Goal: Task Accomplishment & Management: Manage account settings

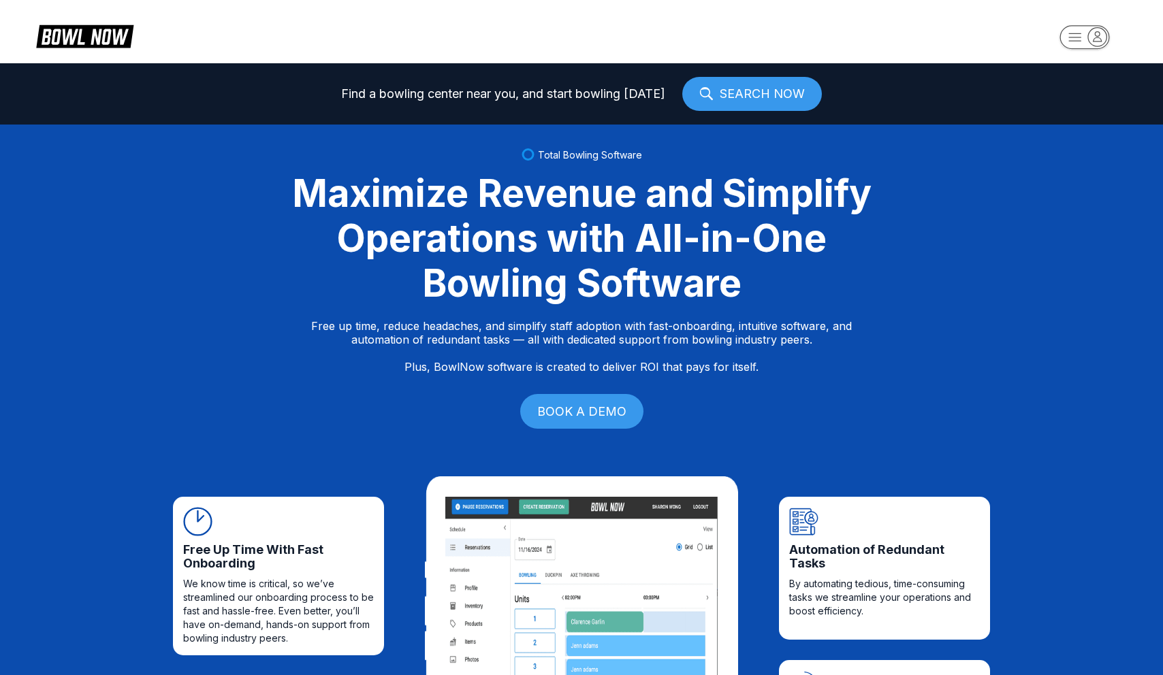
click at [1087, 39] on rect "button" at bounding box center [1084, 37] width 50 height 24
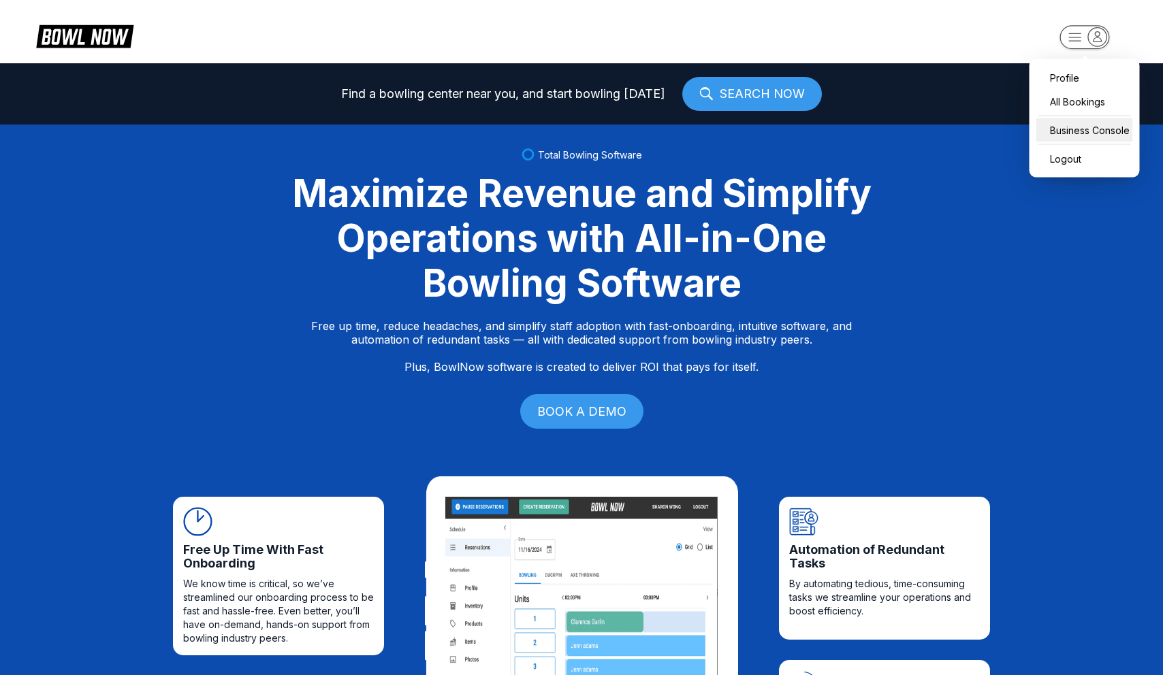
click at [1080, 140] on div "Business Console" at bounding box center [1084, 130] width 97 height 24
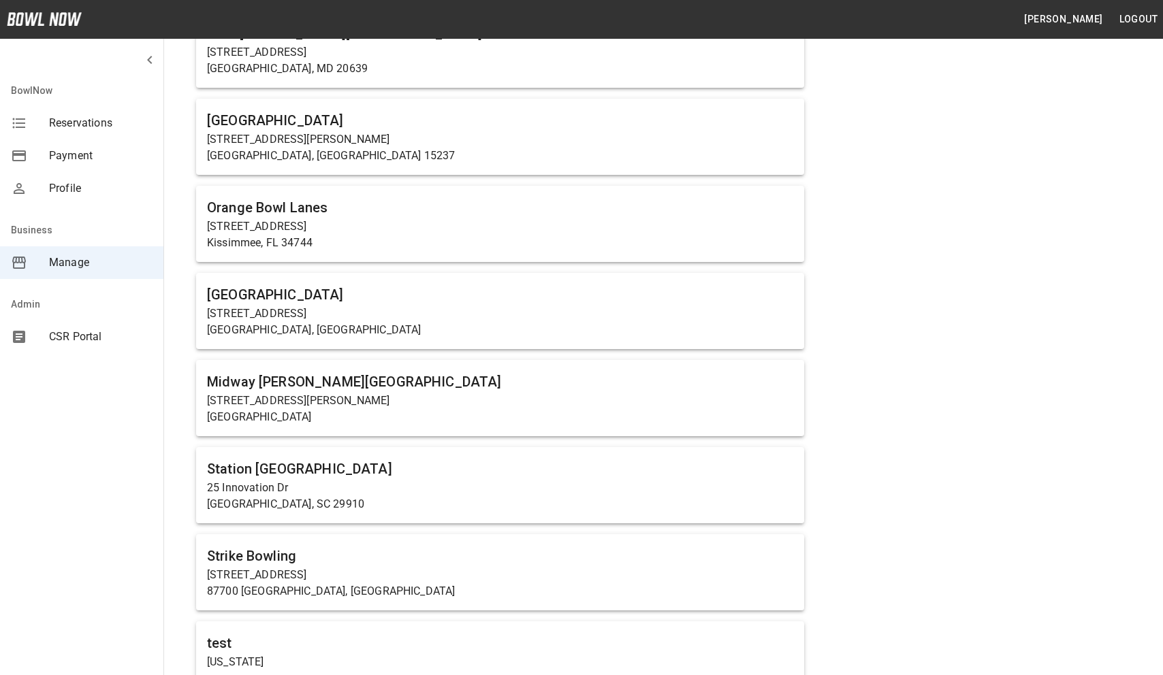
scroll to position [840, 0]
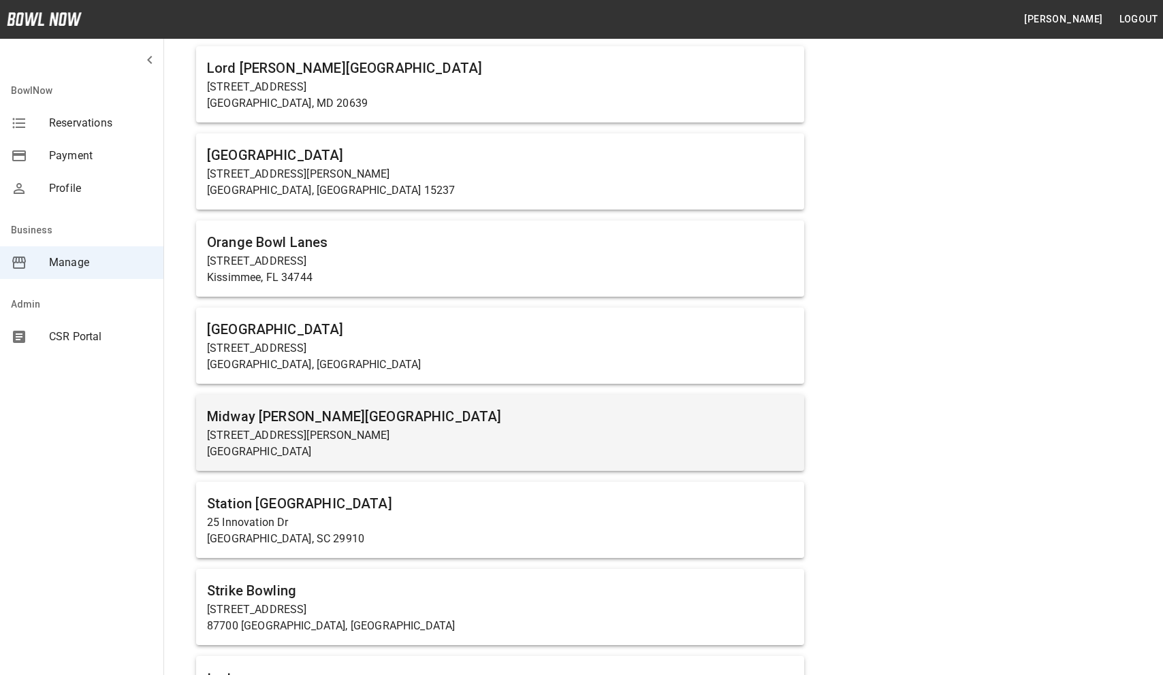
click at [342, 402] on div "Midway Bowling - Carlisle 1561 Holly Pike Carlisle, PA 17015" at bounding box center [500, 433] width 608 height 76
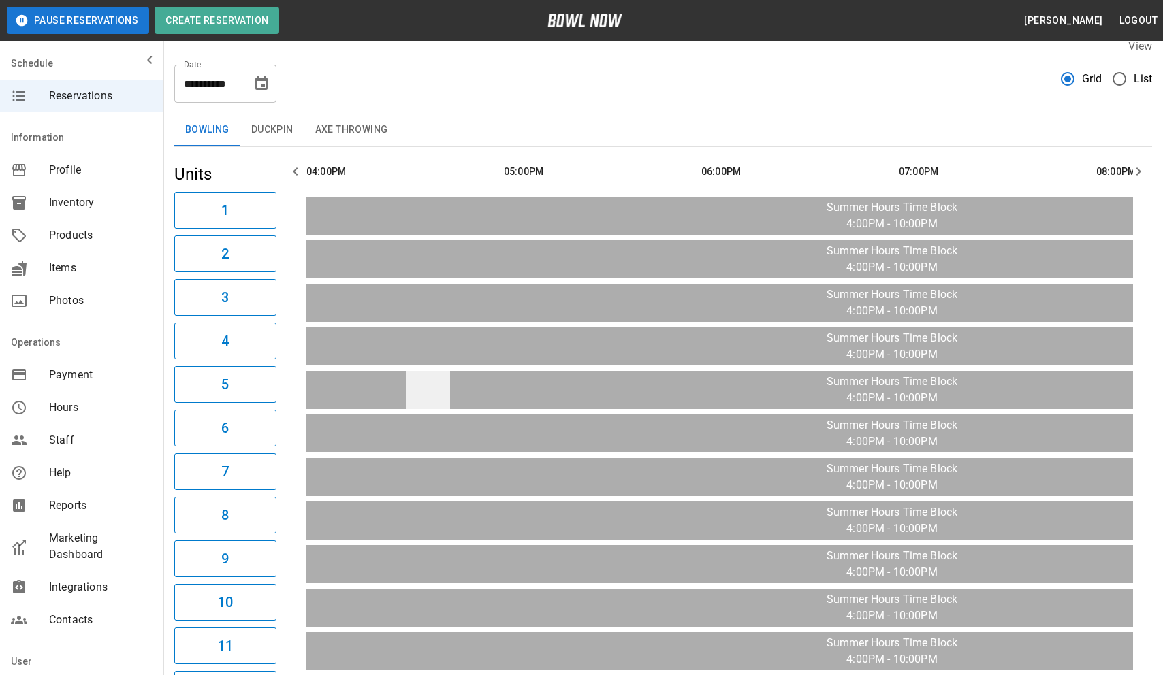
scroll to position [17, 0]
click at [87, 552] on span "Marketing Dashboard" at bounding box center [100, 546] width 103 height 33
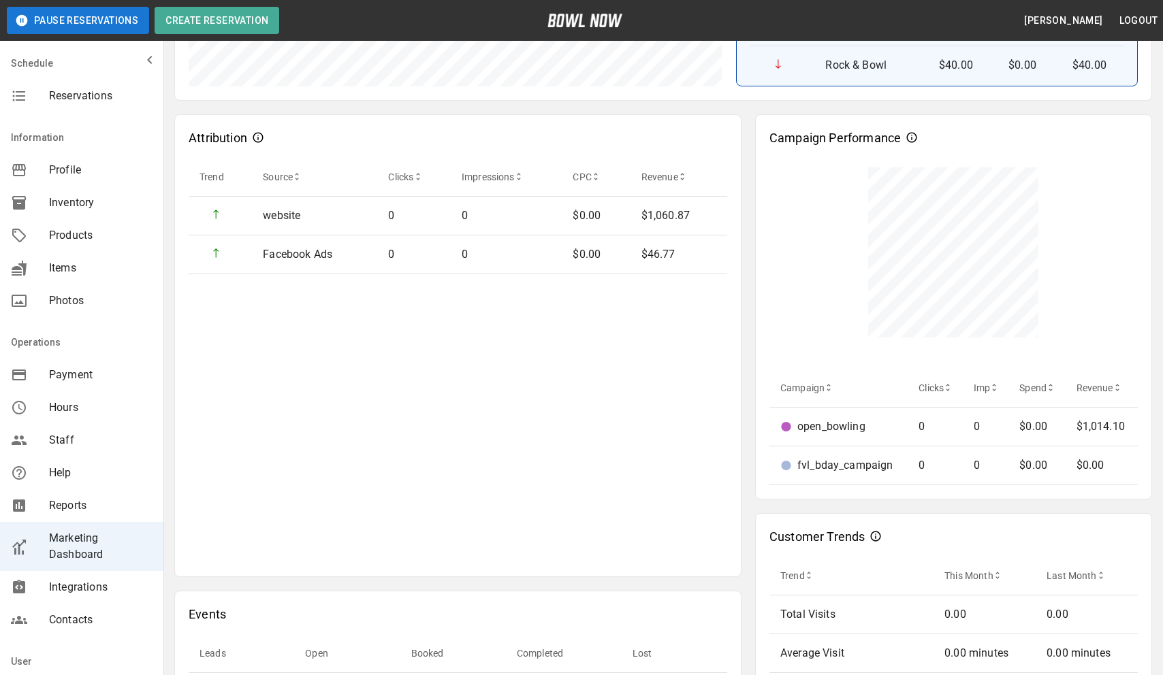
scroll to position [408, 0]
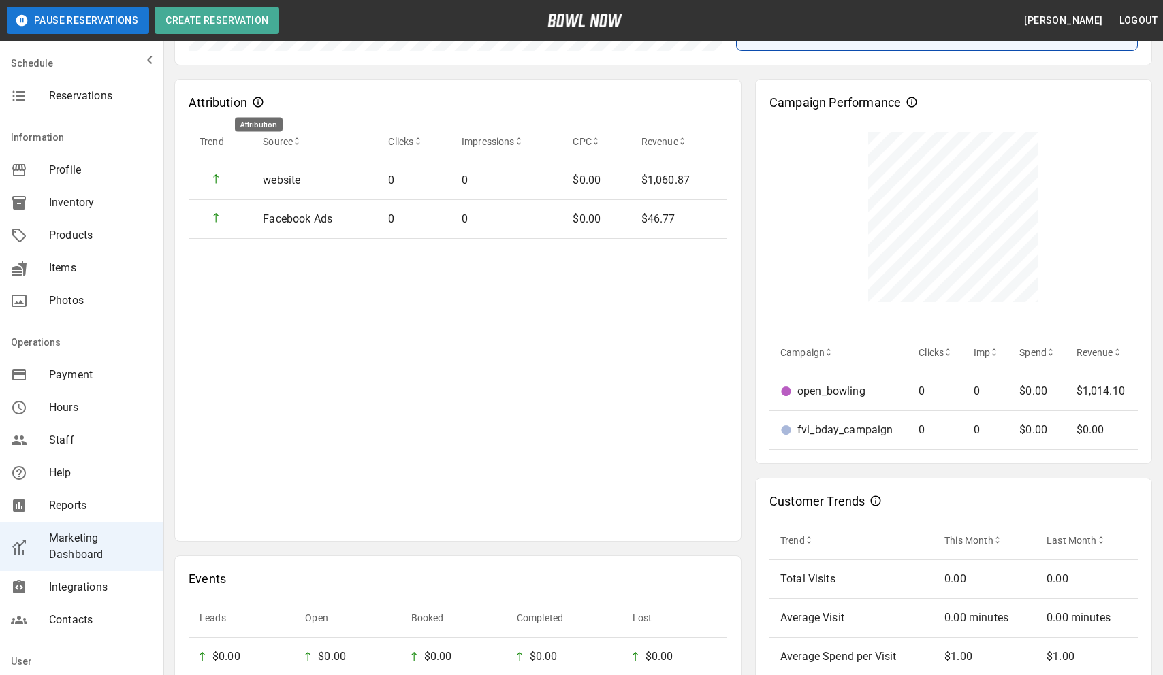
click at [259, 103] on icon "Attribution" at bounding box center [258, 102] width 11 height 11
click at [258, 99] on icon "Attribution" at bounding box center [258, 102] width 11 height 11
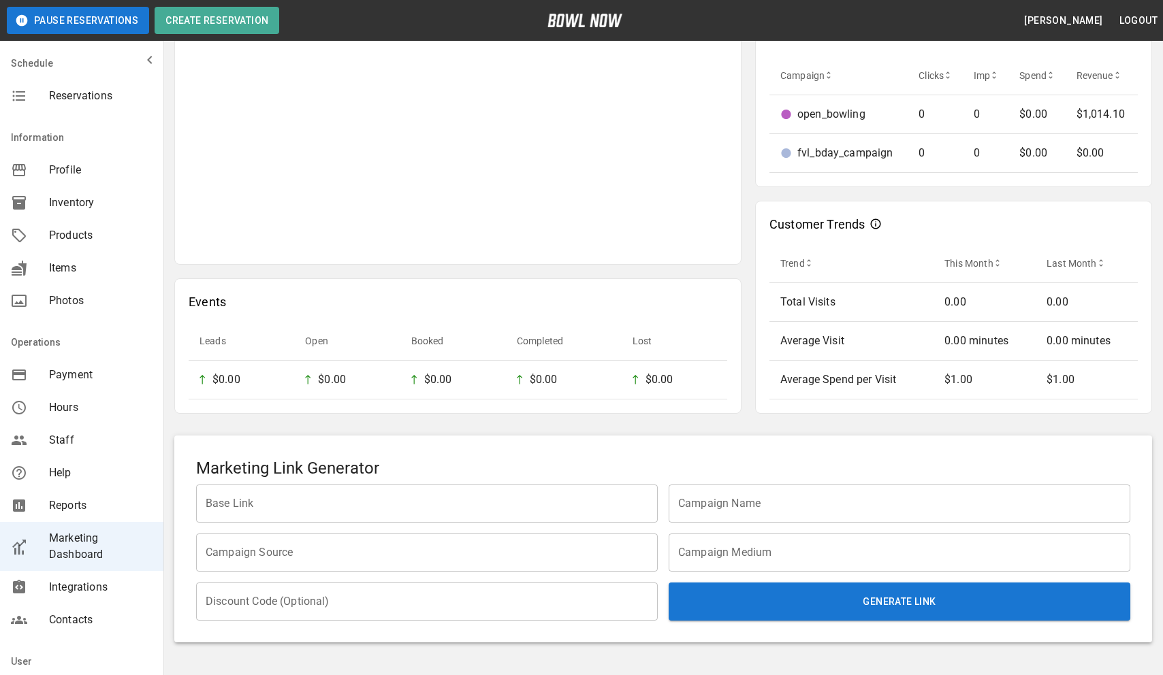
scroll to position [721, 0]
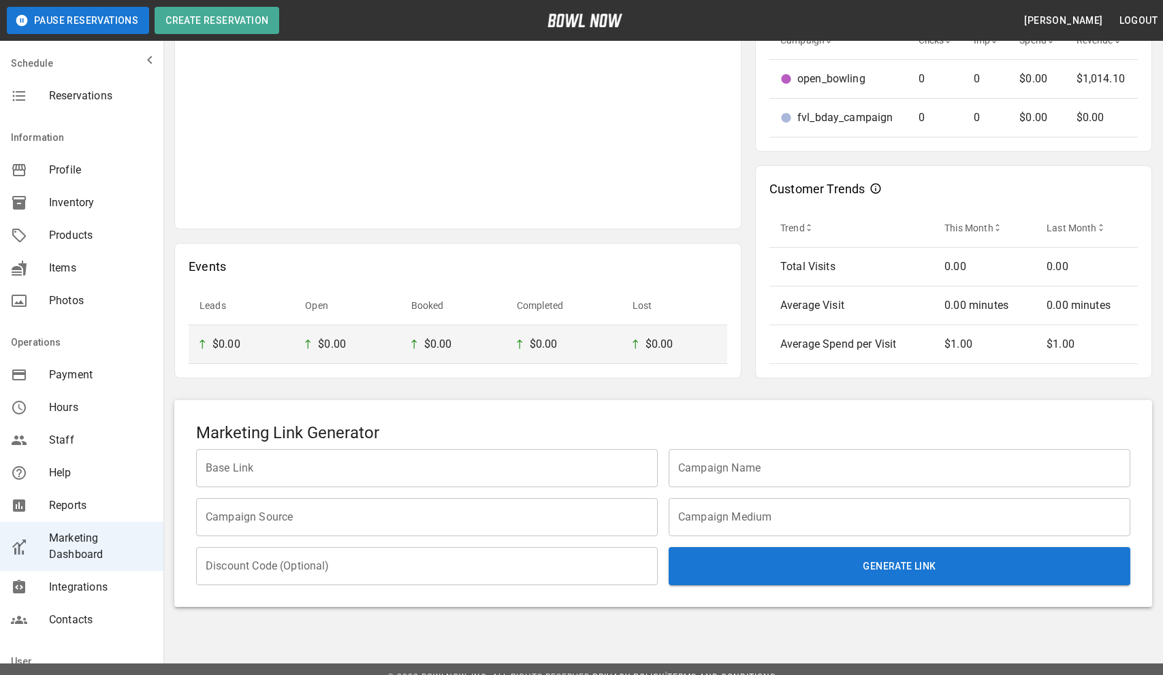
drag, startPoint x: 215, startPoint y: 345, endPoint x: 243, endPoint y: 344, distance: 27.9
click at [243, 344] on div "$0.00" at bounding box center [241, 344] width 84 height 16
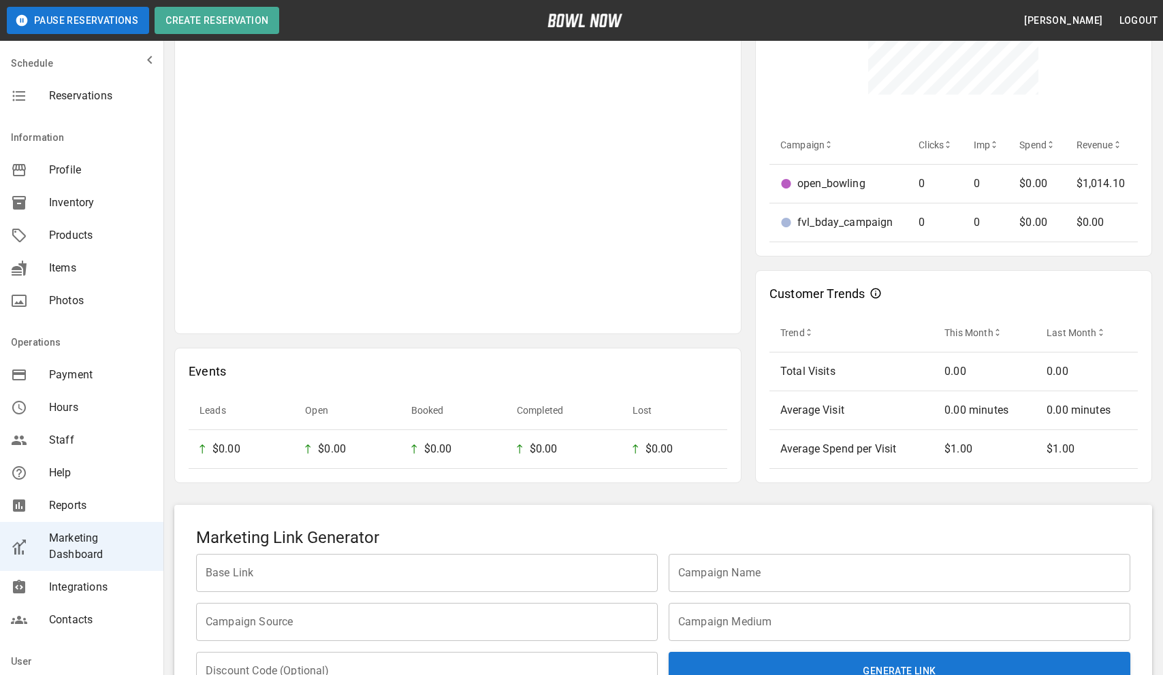
scroll to position [737, 0]
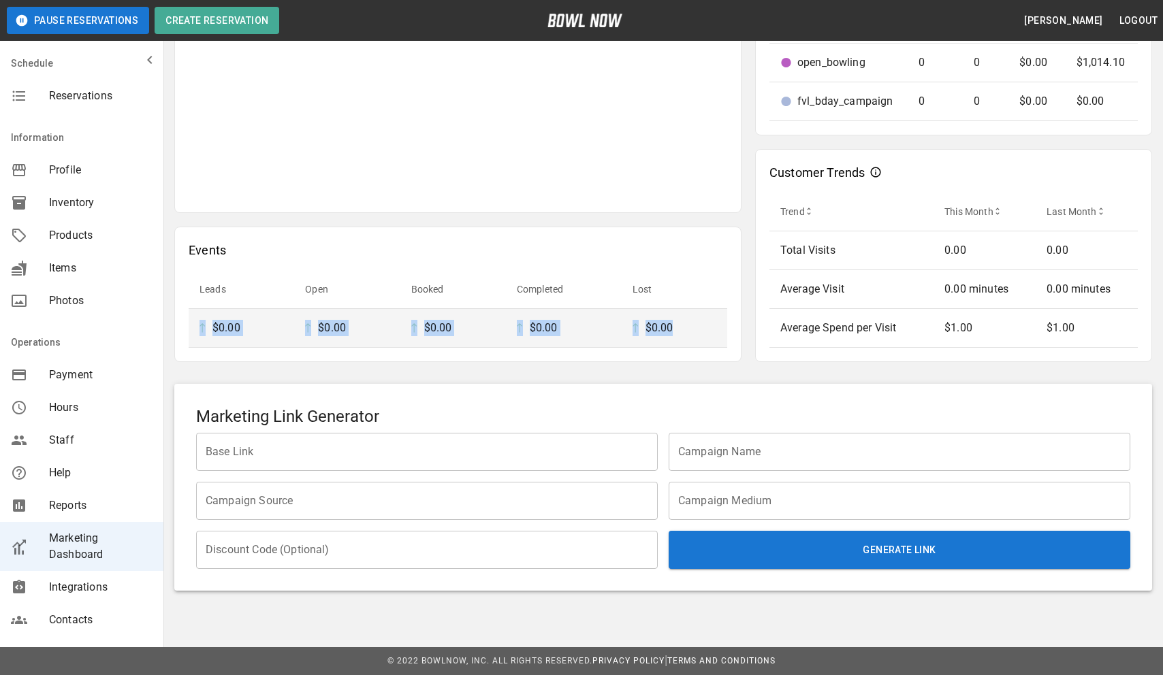
drag, startPoint x: 189, startPoint y: 327, endPoint x: 685, endPoint y: 322, distance: 496.2
click at [685, 322] on tr "$0.00 $0.00 $0.00 $0.00 $0.00" at bounding box center [458, 328] width 538 height 39
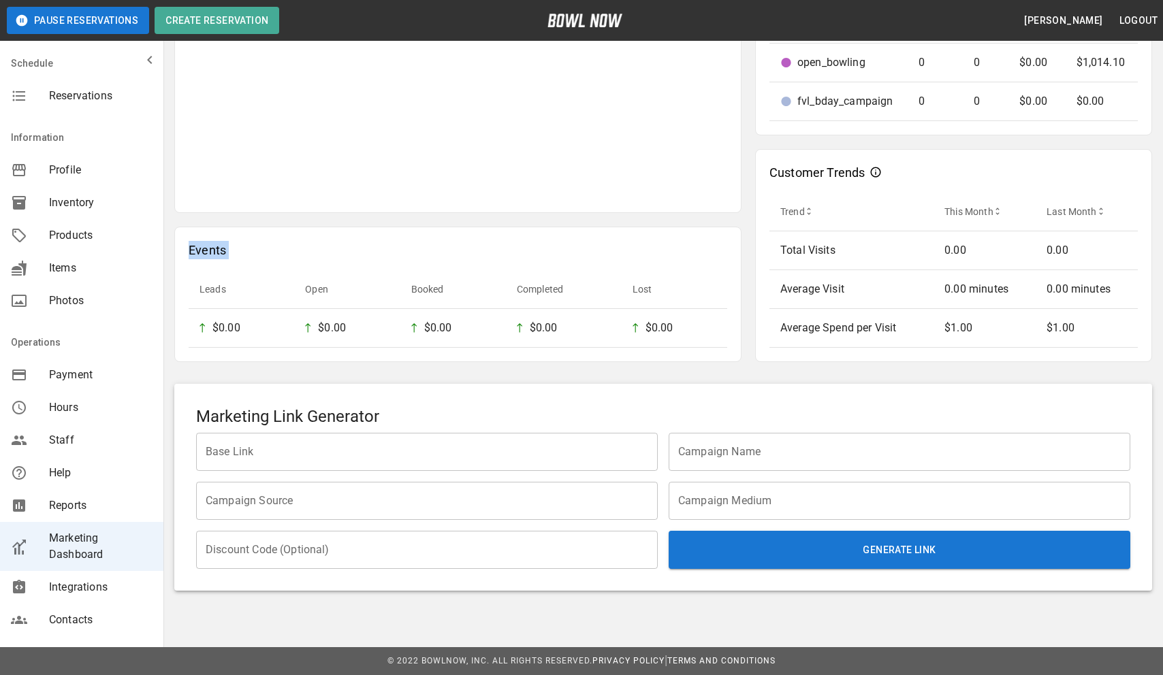
drag, startPoint x: 184, startPoint y: 251, endPoint x: 261, endPoint y: 277, distance: 80.5
click at [261, 277] on div "Events Leads Open Booked Completed Lost $0.00 $0.00 $0.00 $0.00 $0.00" at bounding box center [457, 294] width 567 height 135
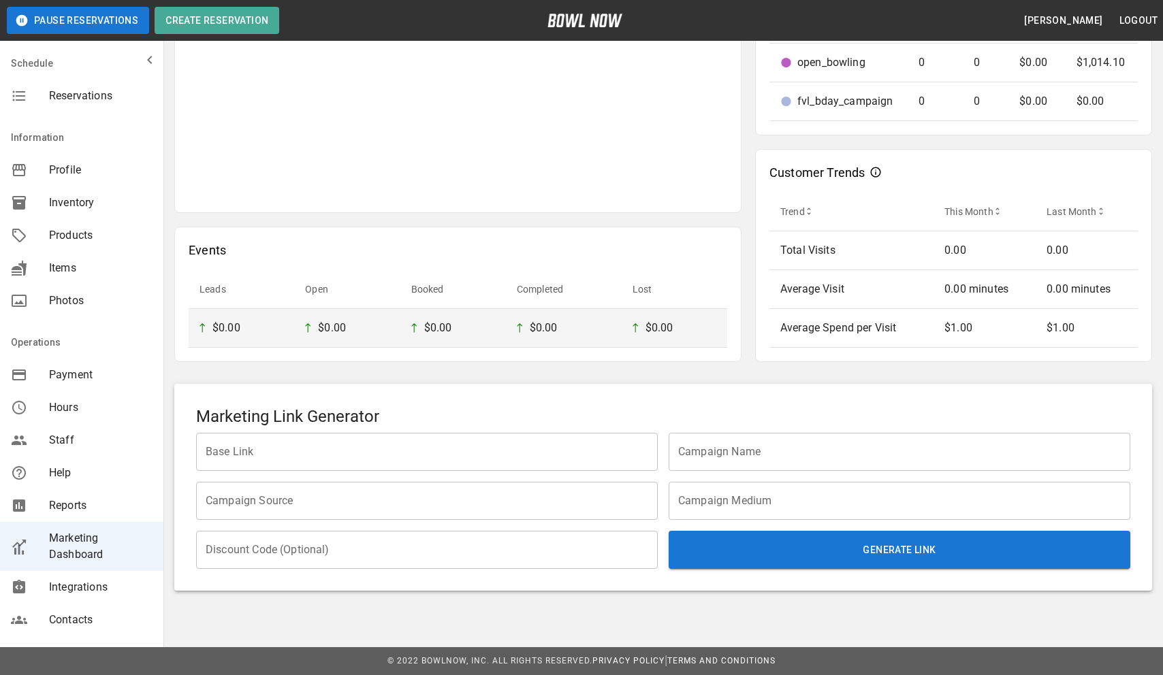
click at [224, 330] on p "$0.00" at bounding box center [226, 328] width 28 height 16
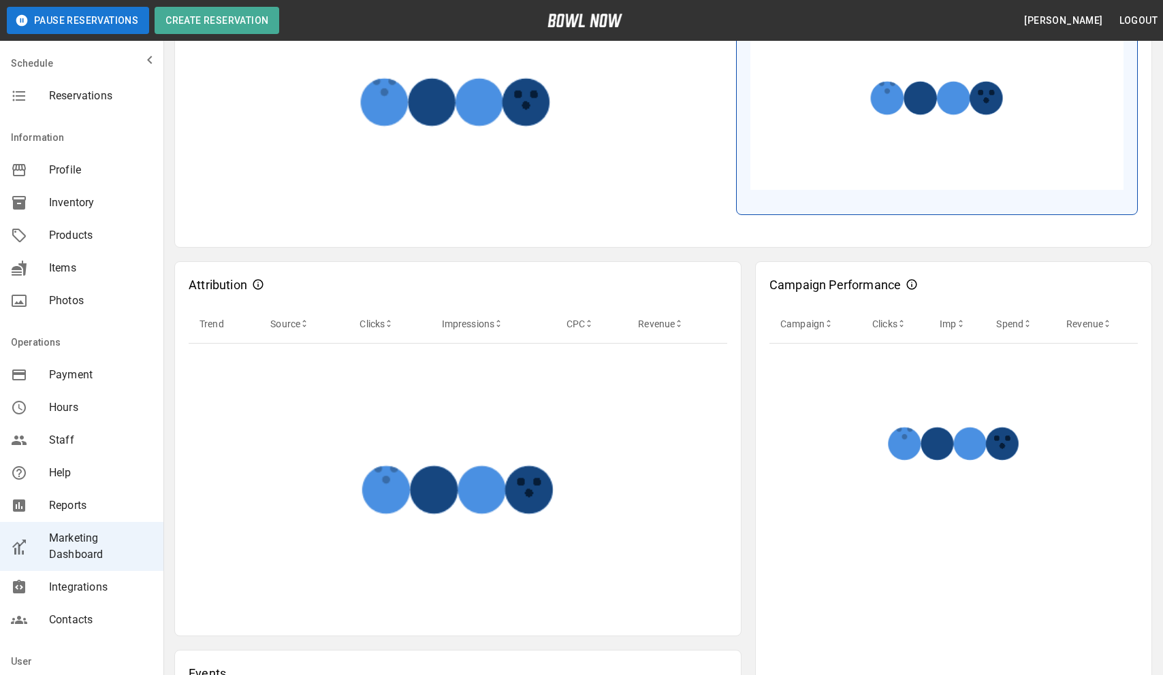
scroll to position [496, 0]
